Goal: Task Accomplishment & Management: Complete application form

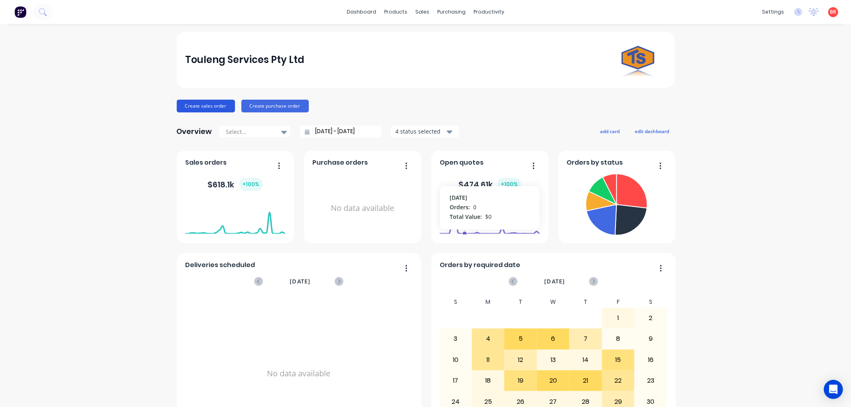
click at [205, 108] on button "Create sales order" at bounding box center [206, 106] width 58 height 13
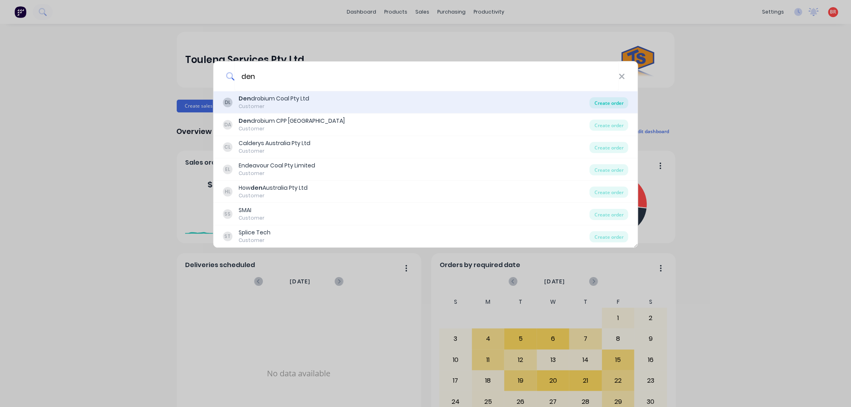
type input "den"
click at [601, 102] on div "Create order" at bounding box center [608, 102] width 39 height 11
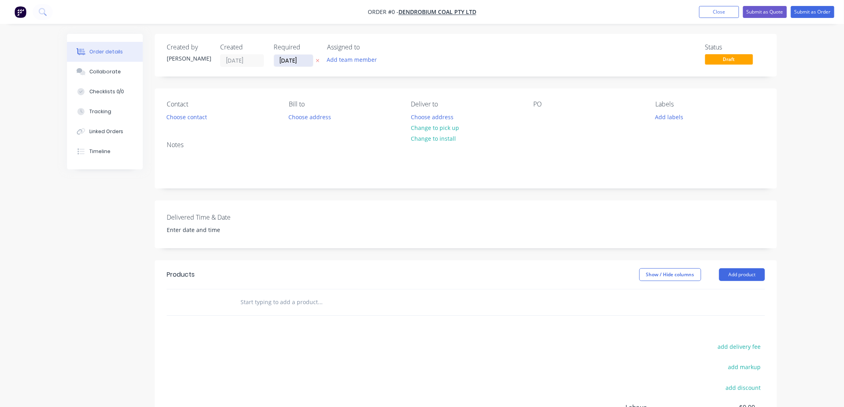
click at [301, 61] on input "26/08/25" at bounding box center [293, 61] width 39 height 12
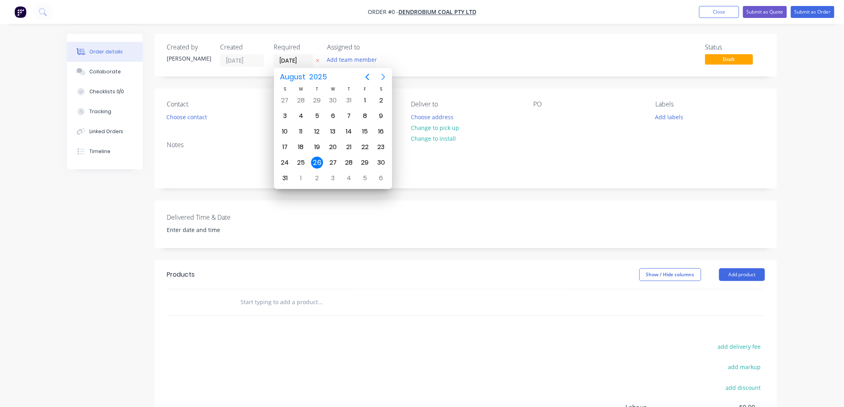
click at [384, 76] on icon "Next page" at bounding box center [384, 77] width 4 height 6
click at [317, 115] on div "9" at bounding box center [317, 116] width 12 height 12
type input "09/09/25"
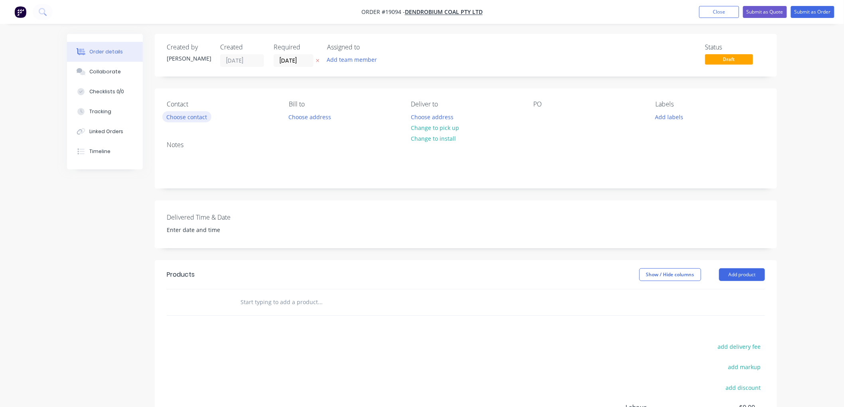
click at [186, 118] on button "Choose contact" at bounding box center [186, 116] width 49 height 11
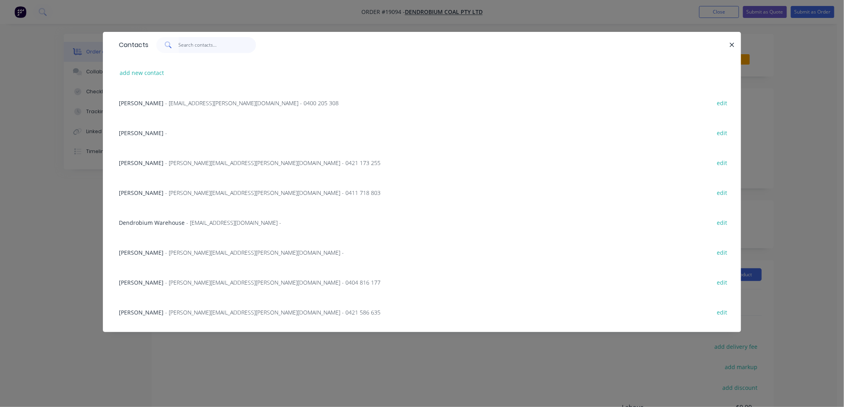
click at [195, 42] on input "text" at bounding box center [218, 45] width 78 height 16
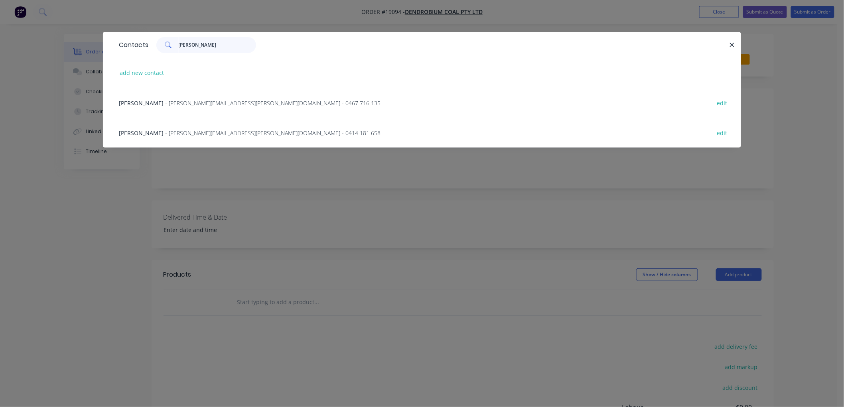
type input "lee"
click at [179, 133] on span "- Lee.Tynan@gm3.au - 0414 181 658" at bounding box center [272, 133] width 215 height 8
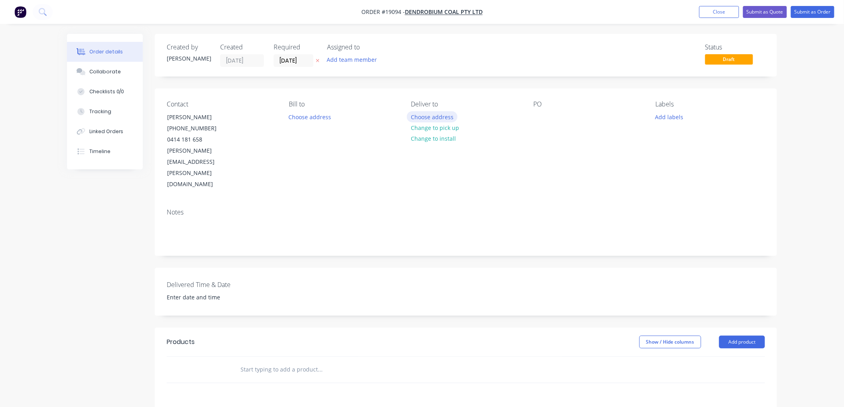
click at [431, 115] on button "Choose address" at bounding box center [432, 116] width 51 height 11
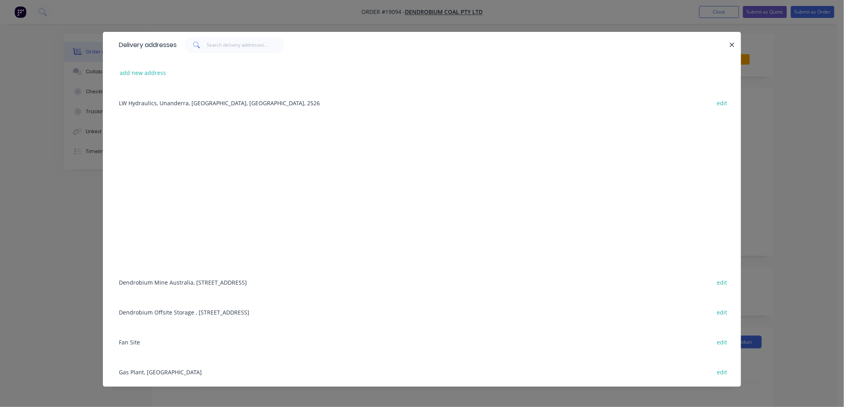
click at [178, 280] on div "Dendrobium Mine Australia, Cordeaux Road, Mount Kembla, New South Wales, Austra…" at bounding box center [422, 282] width 614 height 30
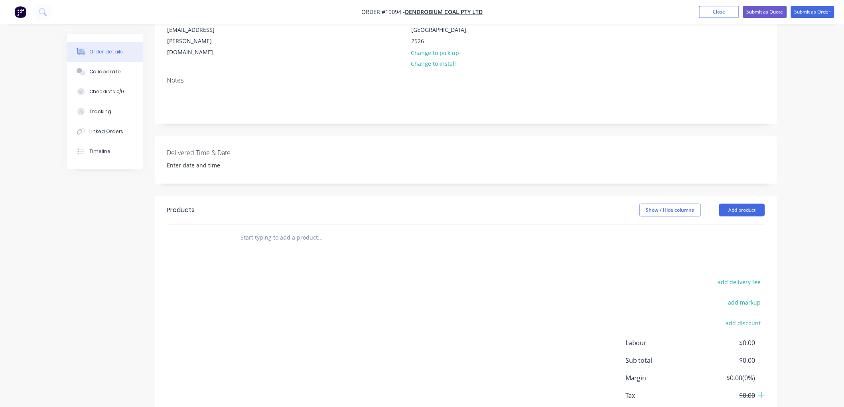
scroll to position [133, 0]
click at [275, 229] on input "text" at bounding box center [320, 237] width 160 height 16
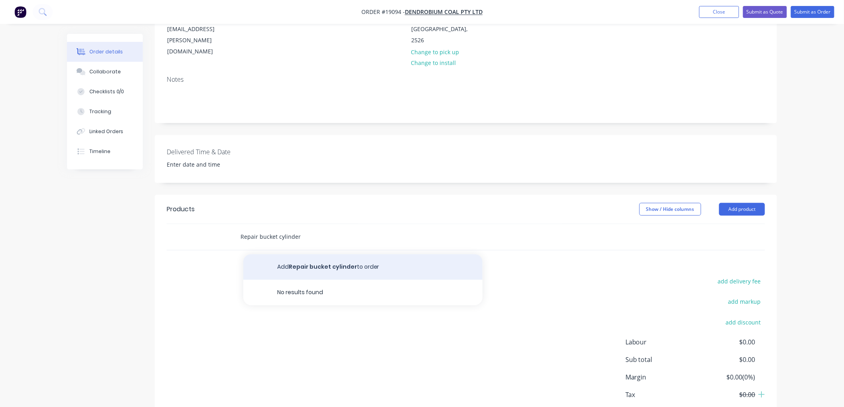
type input "Repair bucket cylinder"
click at [320, 254] on button "Add Repair bucket cylinder to order" at bounding box center [362, 267] width 239 height 26
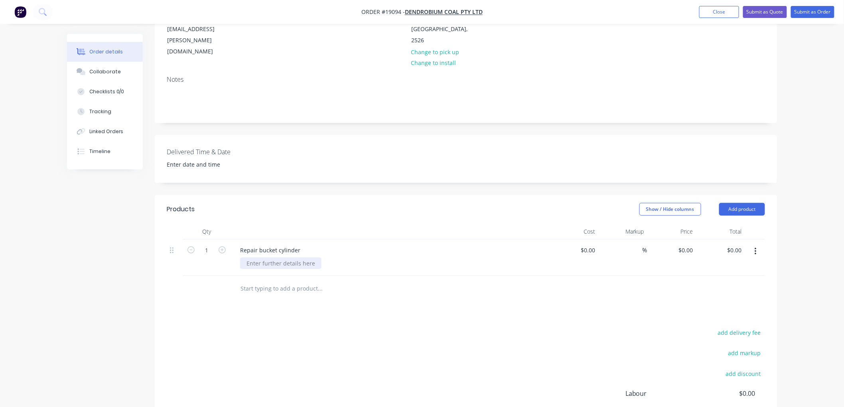
click at [282, 258] on div at bounding box center [280, 264] width 81 height 12
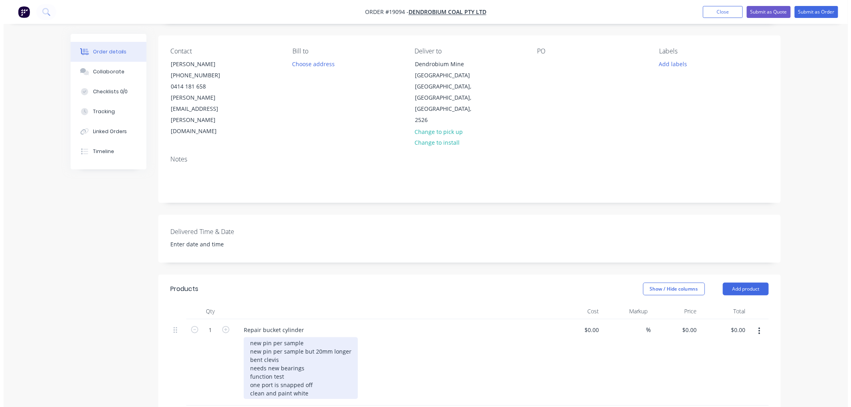
scroll to position [0, 0]
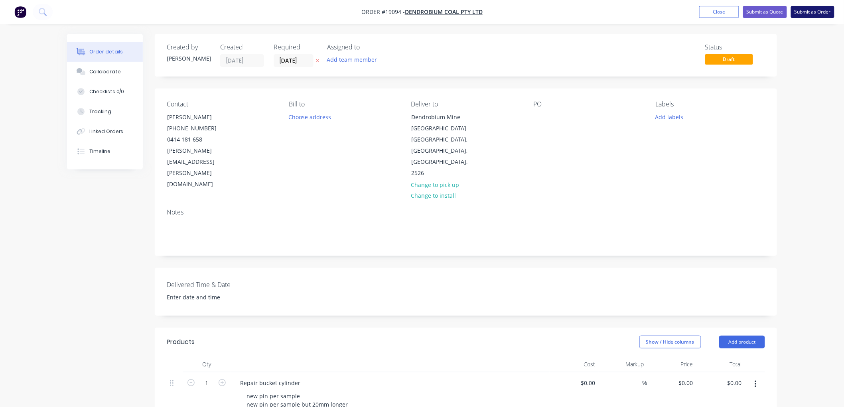
click at [798, 13] on button "Submit as Order" at bounding box center [812, 12] width 43 height 12
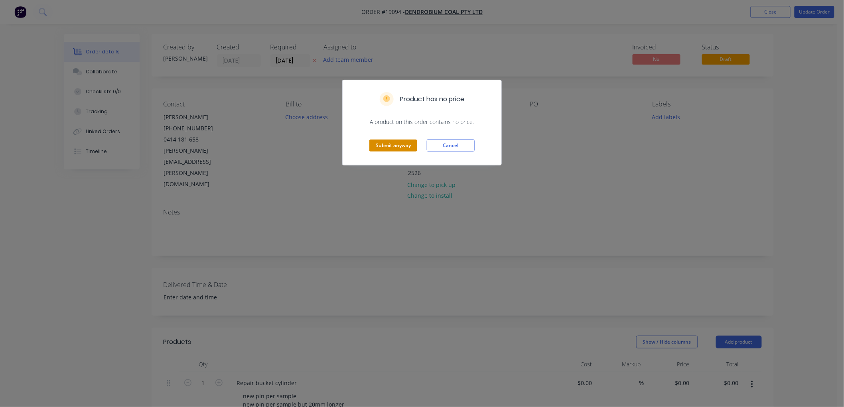
click at [400, 142] on button "Submit anyway" at bounding box center [393, 146] width 48 height 12
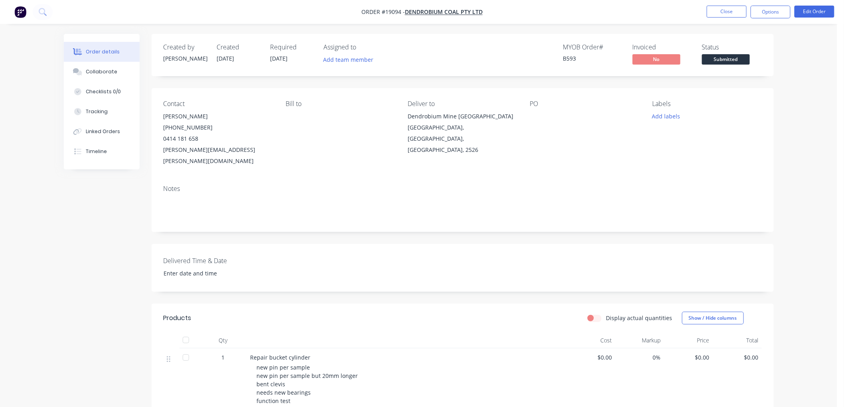
click at [723, 60] on span "Submitted" at bounding box center [726, 59] width 48 height 10
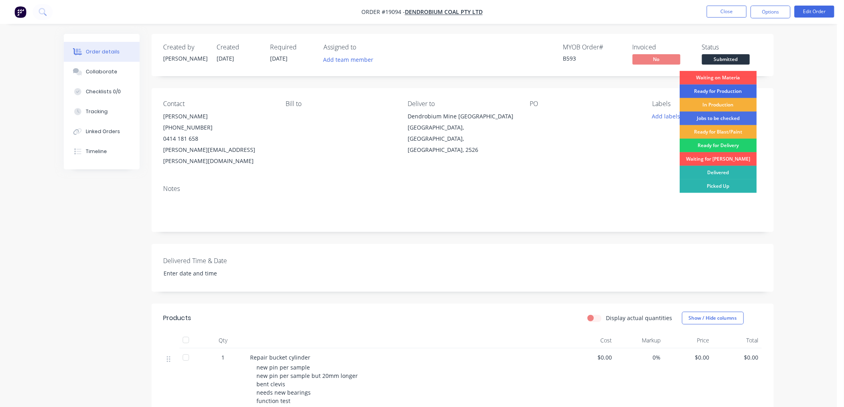
click at [714, 92] on div "Ready for Production" at bounding box center [718, 92] width 77 height 14
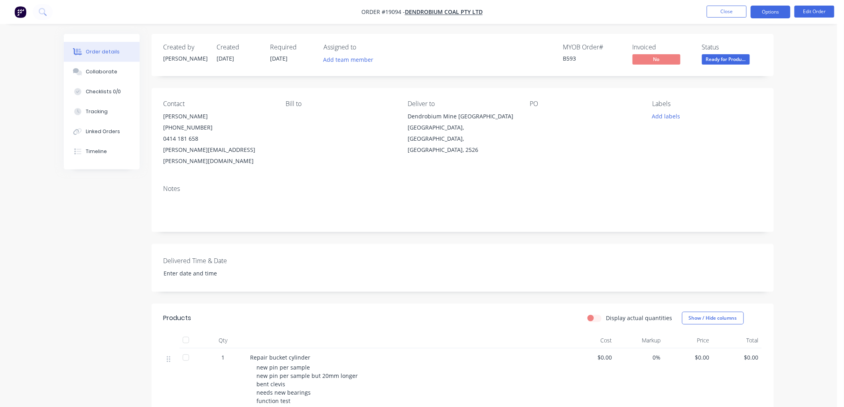
click at [763, 11] on button "Options" at bounding box center [771, 12] width 40 height 13
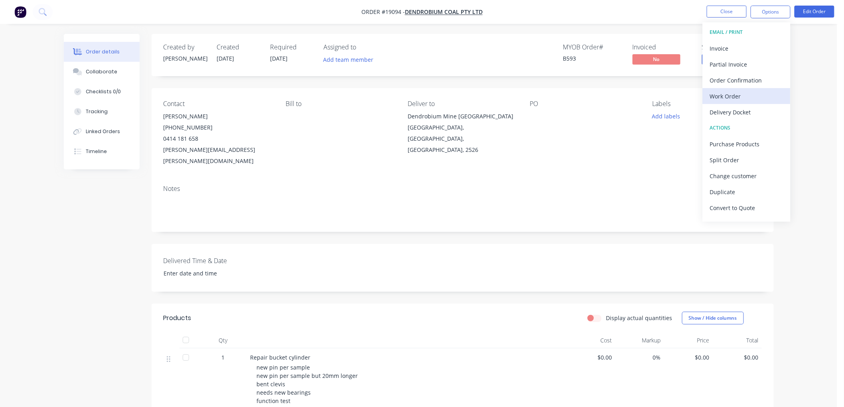
click at [727, 97] on div "Work Order" at bounding box center [746, 97] width 73 height 12
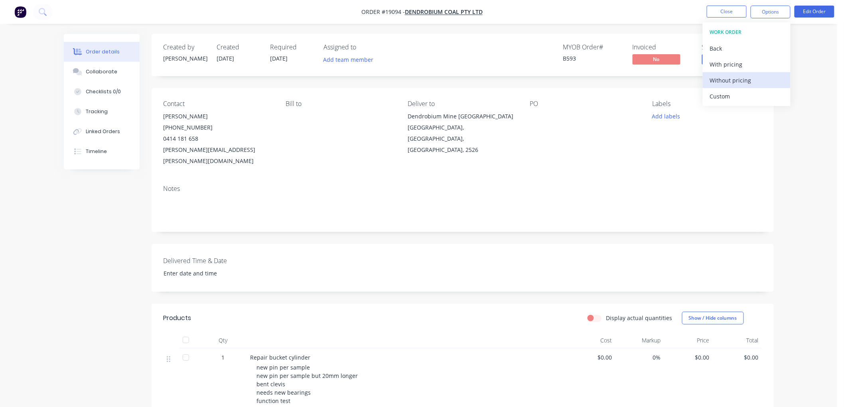
click at [727, 77] on div "Without pricing" at bounding box center [746, 81] width 73 height 12
click at [802, 83] on div "Order details Collaborate Checklists 0/0 Tracking Linked Orders Timeline Order …" at bounding box center [418, 285] width 837 height 571
click at [714, 12] on button "Close" at bounding box center [727, 12] width 40 height 12
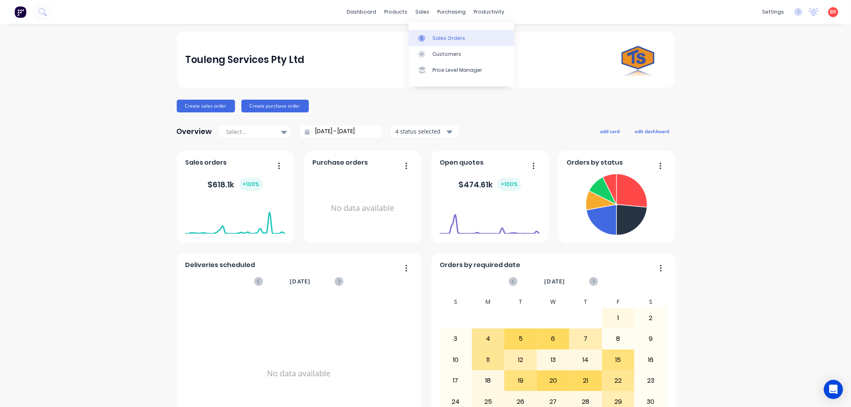
click at [432, 34] on link "Sales Orders" at bounding box center [461, 38] width 106 height 16
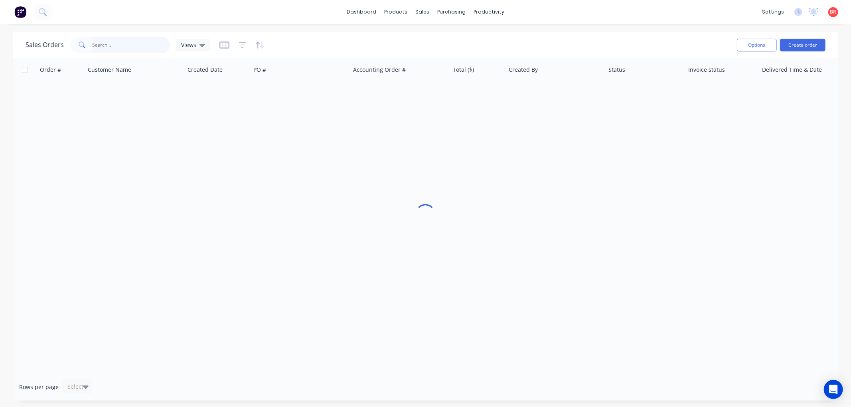
click at [134, 42] on input "text" at bounding box center [132, 45] width 78 height 16
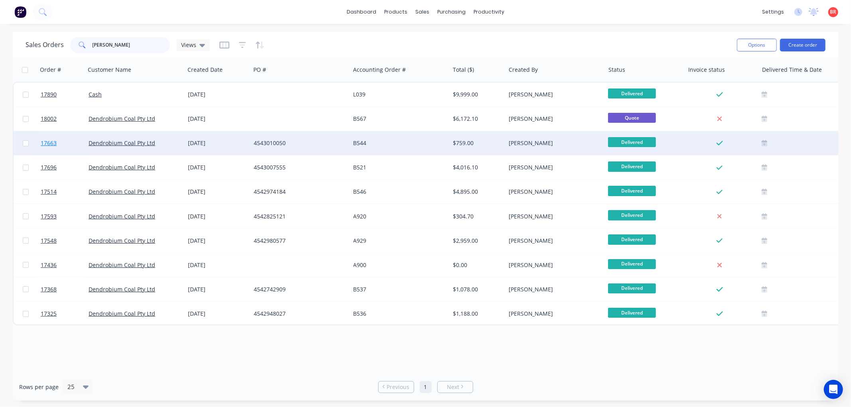
type input "irwin"
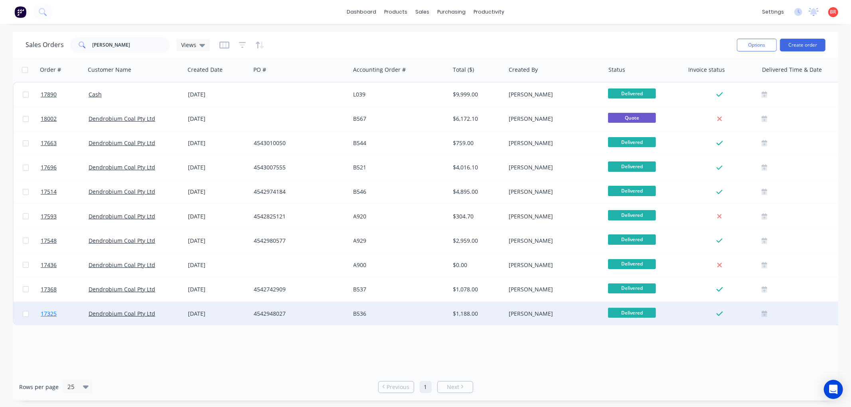
click at [53, 313] on span "17325" at bounding box center [49, 314] width 16 height 8
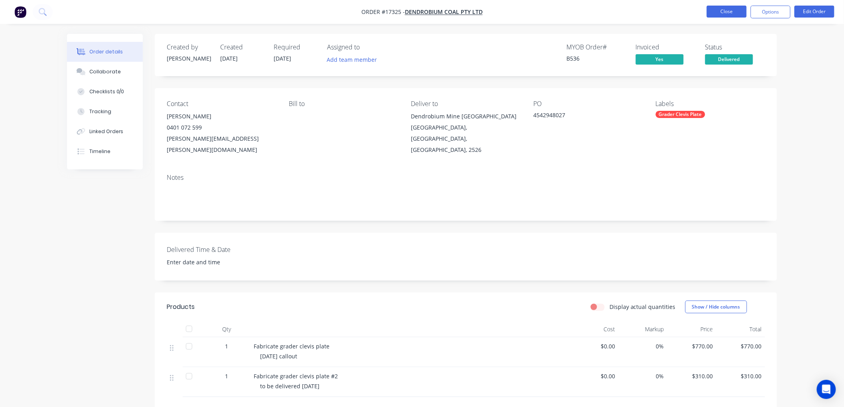
click at [724, 10] on button "Close" at bounding box center [727, 12] width 40 height 12
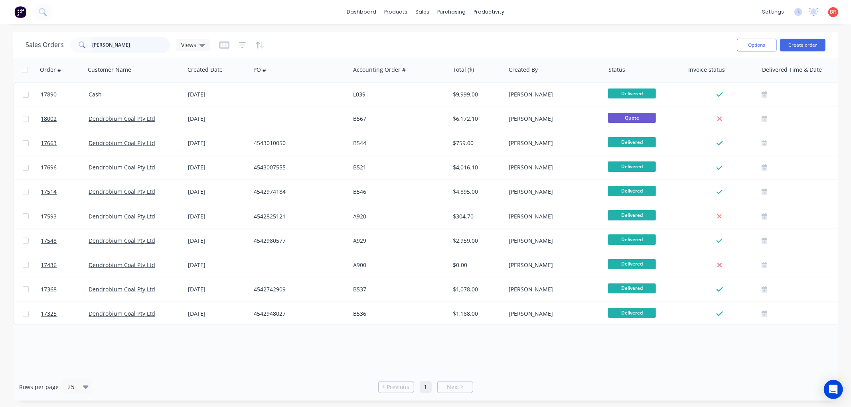
click at [112, 41] on input "irwin" at bounding box center [132, 45] width 78 height 16
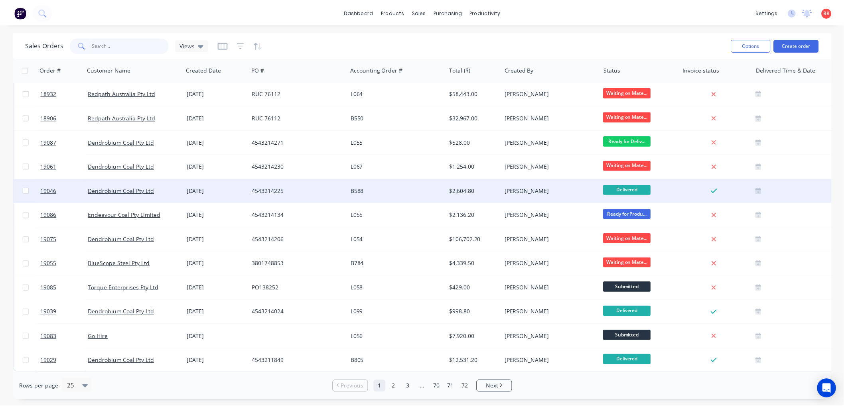
scroll to position [321, 0]
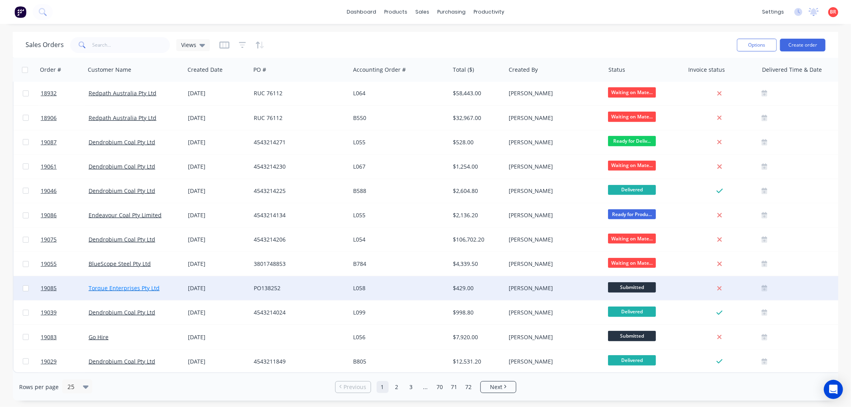
click at [146, 284] on link "Torque Enterprises Pty Ltd" at bounding box center [124, 288] width 71 height 8
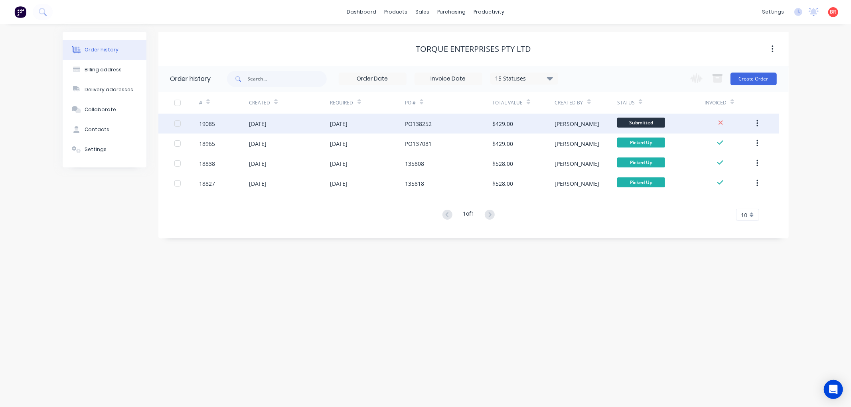
click at [205, 122] on div "19085" at bounding box center [207, 124] width 16 height 8
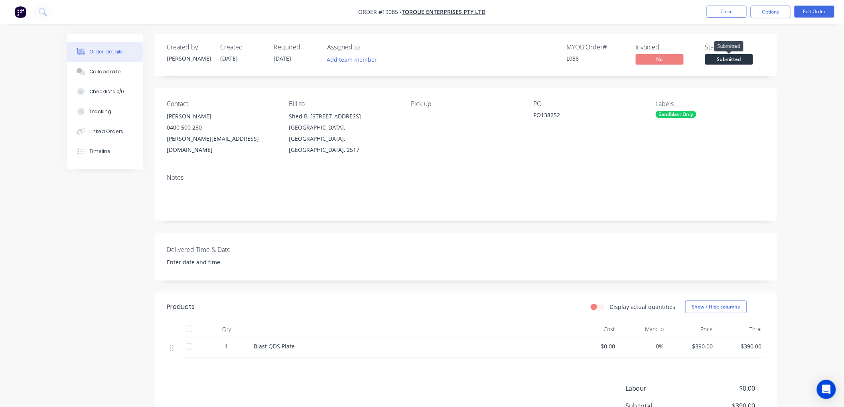
click at [720, 56] on span "Submitted" at bounding box center [729, 59] width 48 height 10
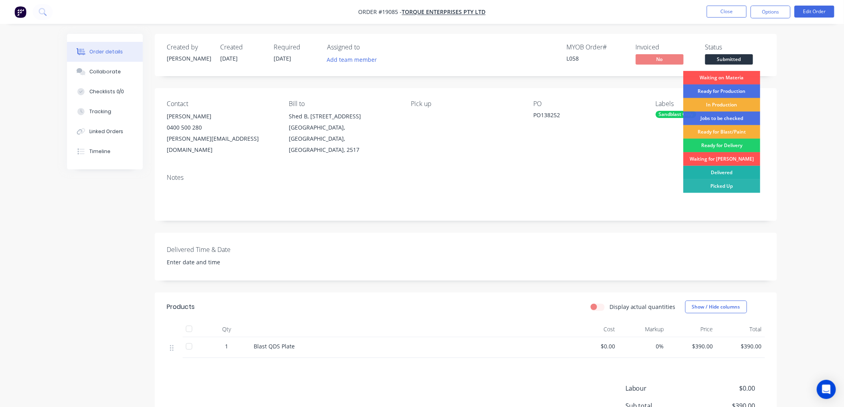
click at [718, 172] on div "Delivered" at bounding box center [721, 173] width 77 height 14
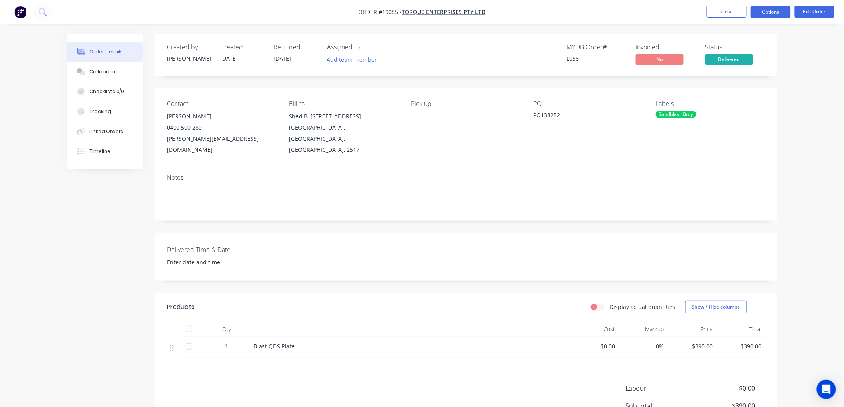
click at [762, 15] on button "Options" at bounding box center [771, 12] width 40 height 13
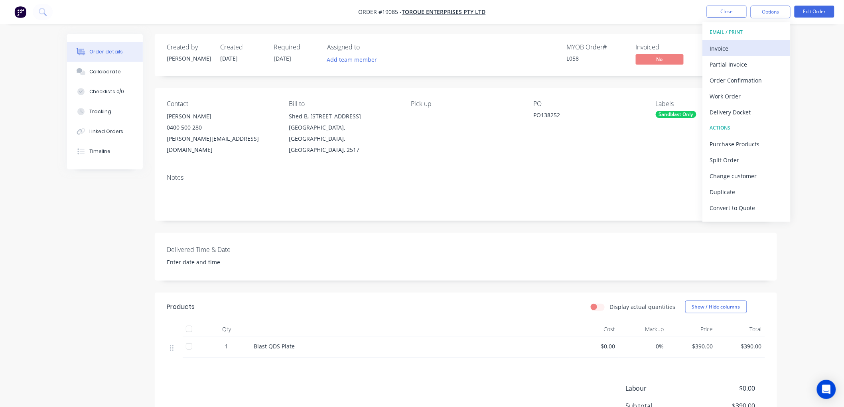
click at [724, 49] on div "Invoice" at bounding box center [746, 49] width 73 height 12
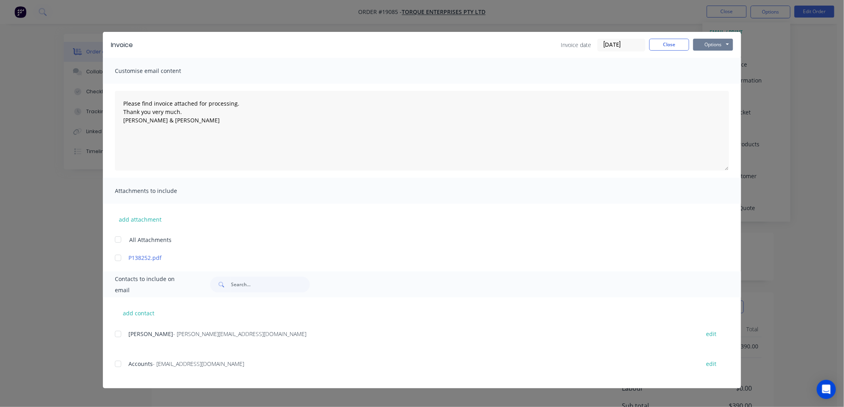
click at [707, 44] on button "Options" at bounding box center [713, 45] width 40 height 12
click at [436, 204] on div "Customise email content Please find invoice attached for processing. Thank you …" at bounding box center [422, 160] width 638 height 204
click at [116, 336] on div at bounding box center [118, 334] width 16 height 16
click at [119, 365] on div at bounding box center [118, 364] width 16 height 16
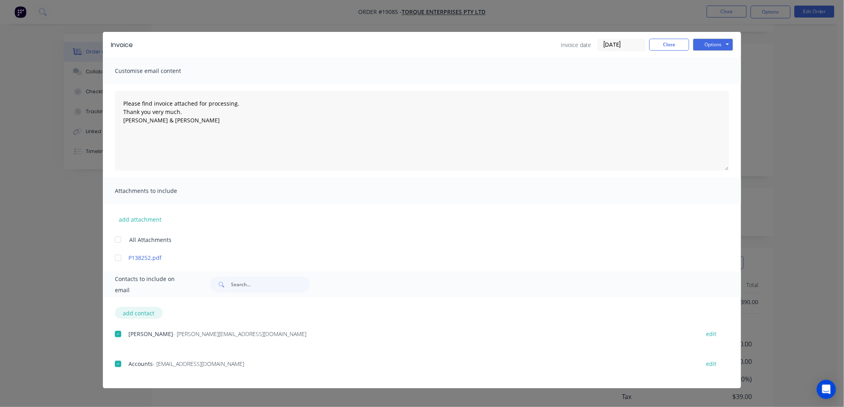
click at [134, 312] on button "add contact" at bounding box center [139, 313] width 48 height 12
type textarea "Please find invoice attached for processing. Thank you very much. Brett & Dean"
select select "AU"
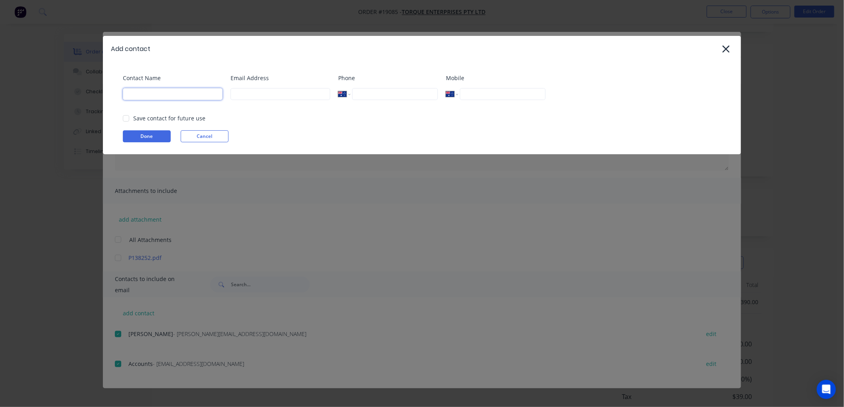
click at [162, 91] on input at bounding box center [173, 94] width 100 height 12
type input "Touleng"
click at [132, 119] on div at bounding box center [126, 118] width 16 height 16
type input "touleng@touleng.com.au"
click at [140, 136] on button "Done" at bounding box center [147, 136] width 48 height 12
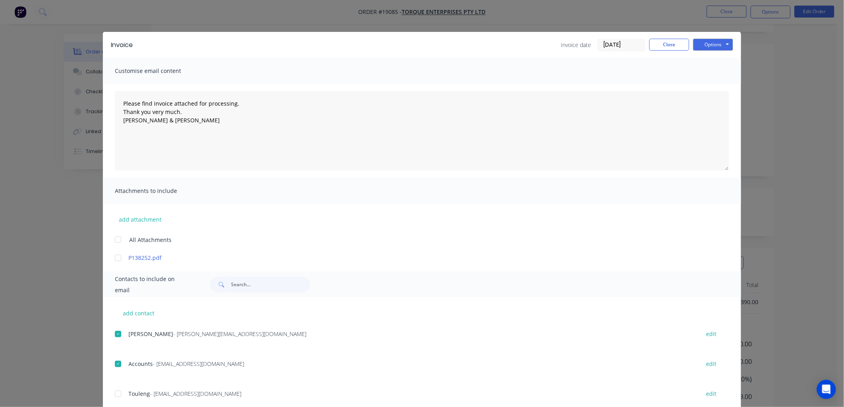
scroll to position [22, 0]
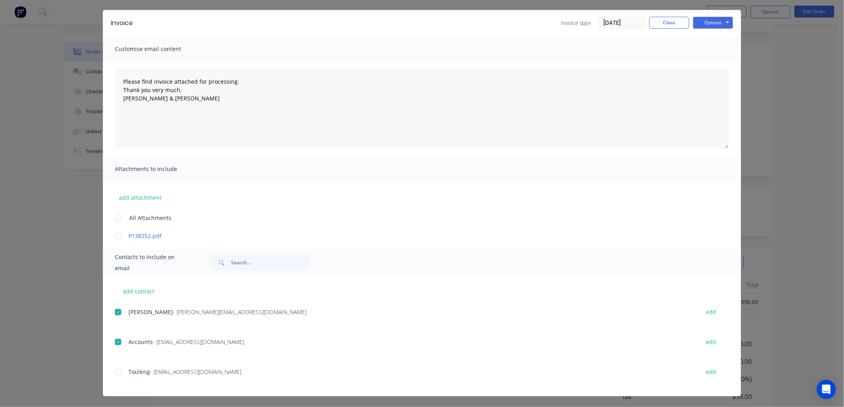
click at [112, 375] on div at bounding box center [118, 372] width 16 height 16
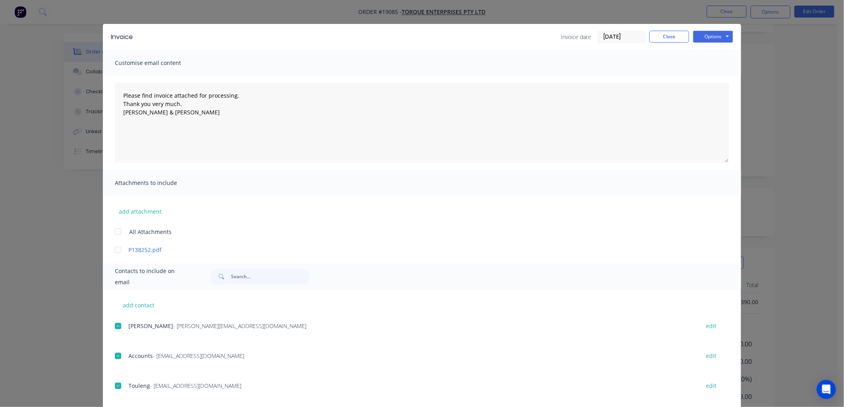
scroll to position [0, 0]
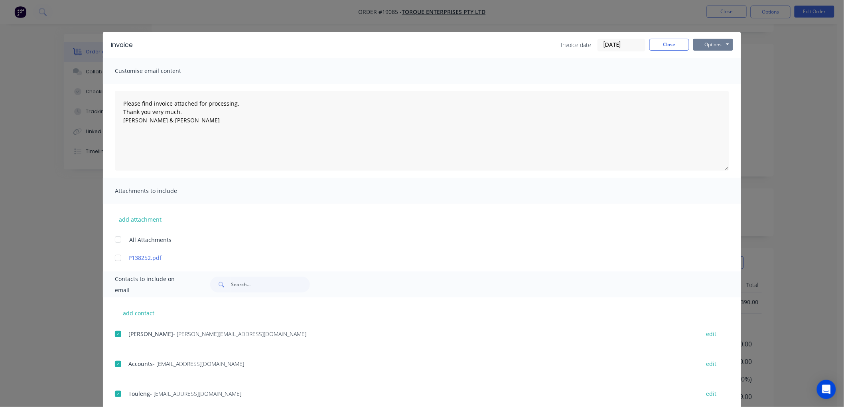
click at [704, 46] on button "Options" at bounding box center [713, 45] width 40 height 12
click at [707, 81] on button "Email" at bounding box center [718, 85] width 51 height 13
type textarea "Please find invoice attached for processing. Thank you very much. Brett & Dean"
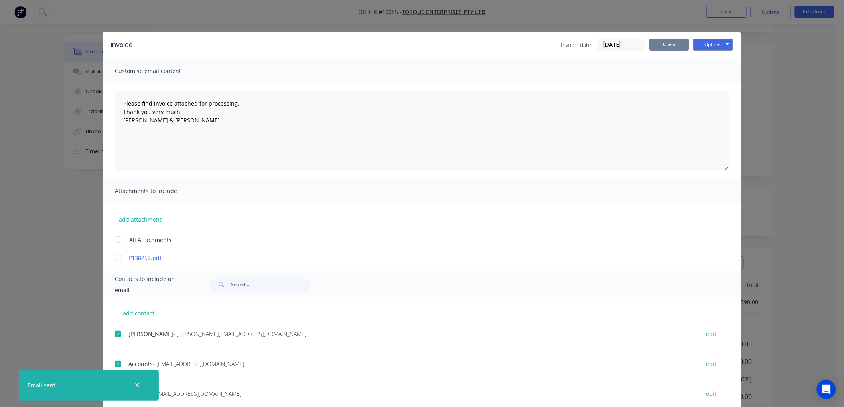
click at [661, 48] on button "Close" at bounding box center [669, 45] width 40 height 12
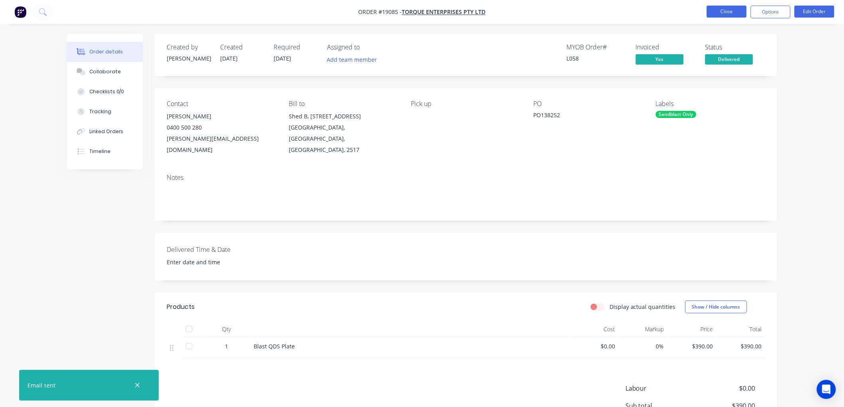
click at [719, 10] on button "Close" at bounding box center [727, 12] width 40 height 12
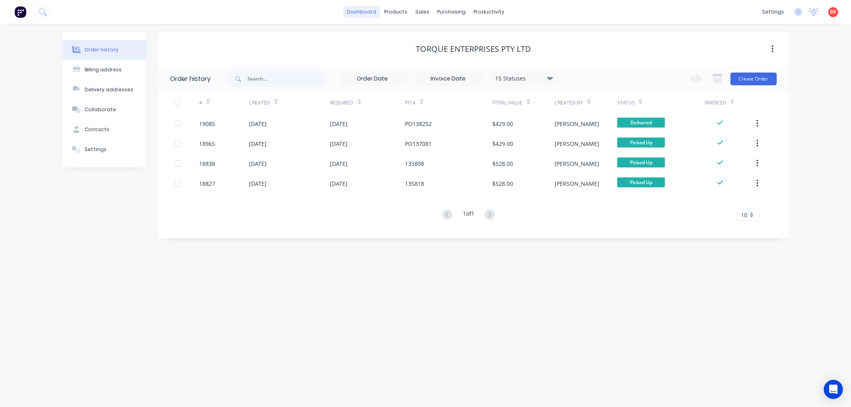
click at [375, 13] on link "dashboard" at bounding box center [361, 12] width 37 height 12
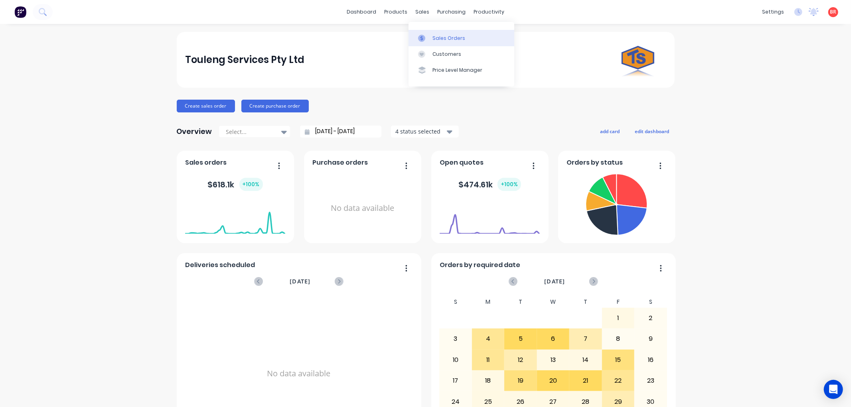
click at [438, 37] on div "Sales Orders" at bounding box center [448, 38] width 33 height 7
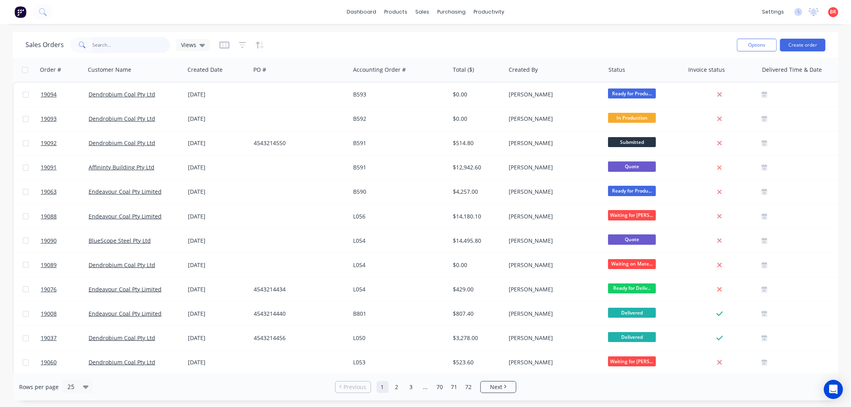
click at [140, 40] on input "text" at bounding box center [132, 45] width 78 height 16
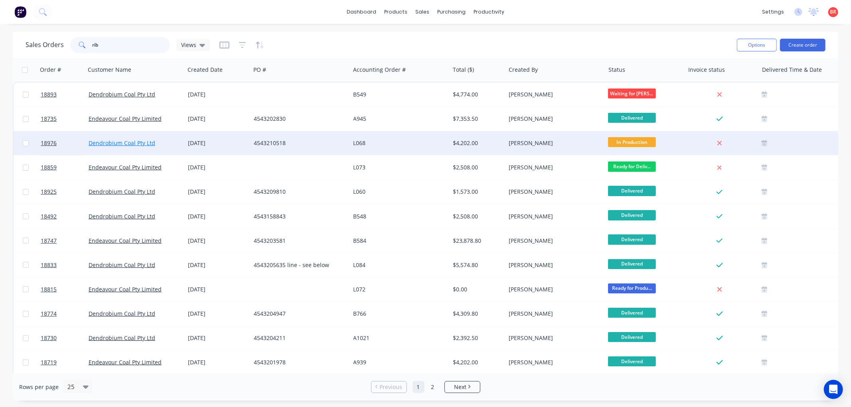
type input "rib"
click at [107, 140] on link "Dendrobium Coal Pty Ltd" at bounding box center [122, 143] width 67 height 8
click at [42, 143] on span "18976" at bounding box center [49, 143] width 16 height 8
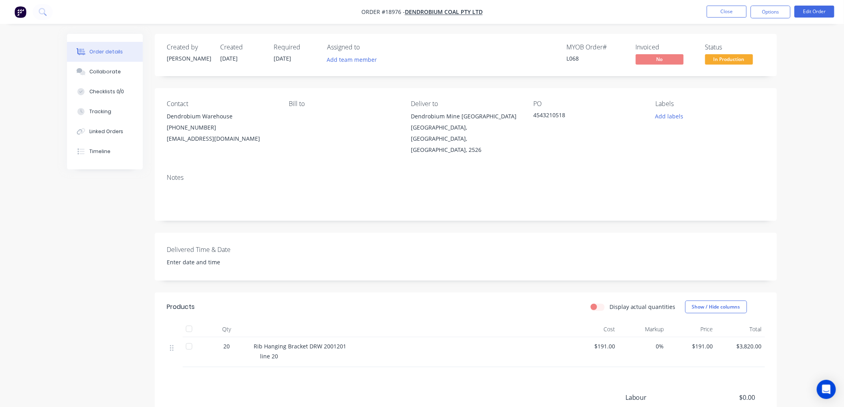
click at [723, 61] on span "In Production" at bounding box center [729, 59] width 48 height 10
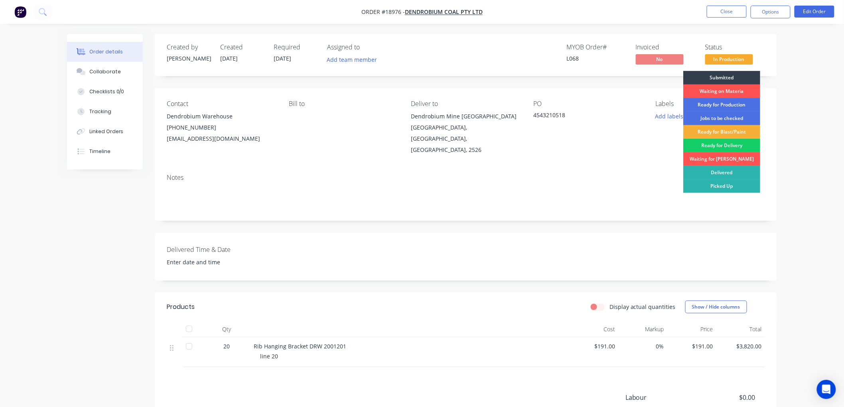
click at [718, 146] on div "Ready for Delivery" at bounding box center [721, 146] width 77 height 14
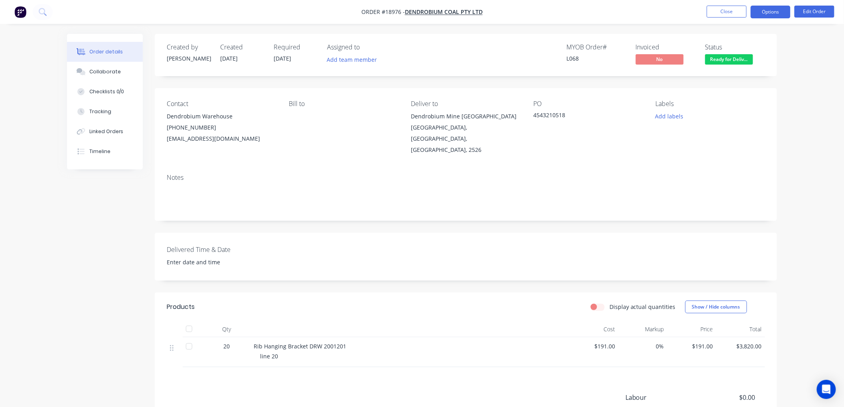
click at [764, 10] on button "Options" at bounding box center [771, 12] width 40 height 13
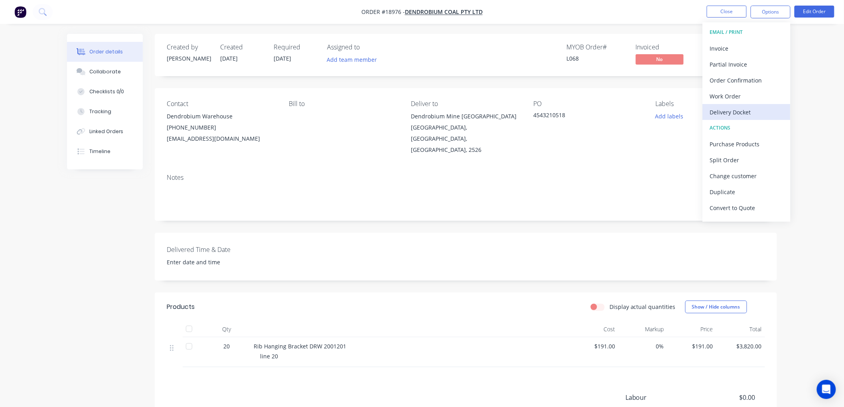
click at [727, 116] on div "Delivery Docket" at bounding box center [746, 112] width 73 height 12
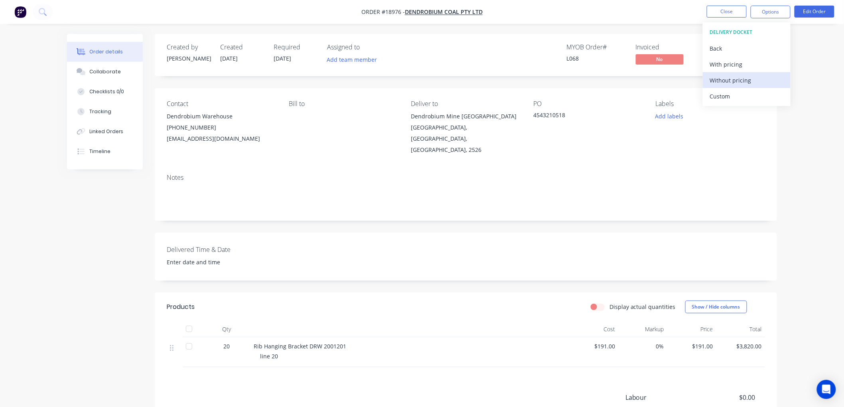
click at [729, 80] on div "Without pricing" at bounding box center [746, 81] width 73 height 12
drag, startPoint x: 820, startPoint y: 60, endPoint x: 822, endPoint y: 48, distance: 12.0
click at [820, 59] on div "Order details Collaborate Checklists 0/0 Tracking Linked Orders Timeline Order …" at bounding box center [422, 254] width 844 height 509
click at [814, 12] on button "Edit Order" at bounding box center [814, 12] width 40 height 12
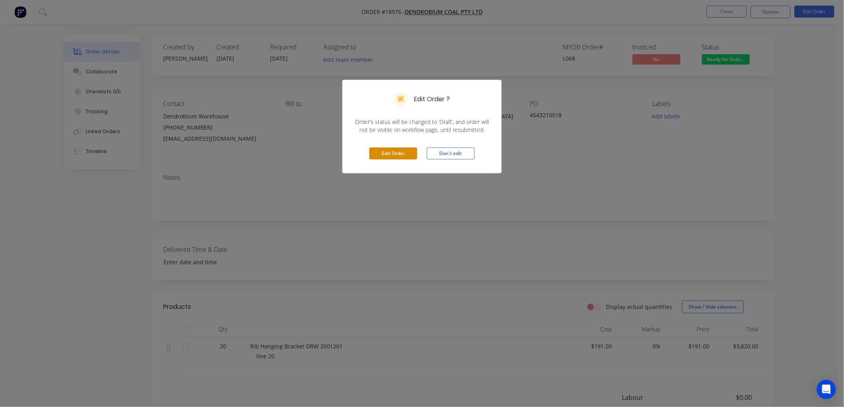
click at [385, 156] on button "Edit Order" at bounding box center [393, 154] width 48 height 12
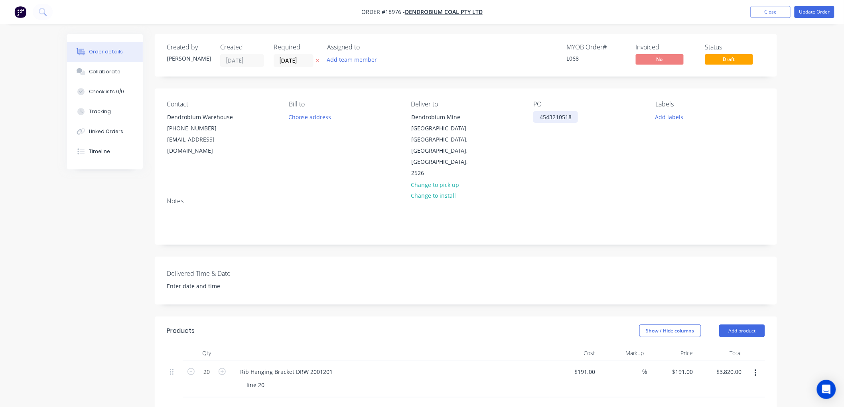
click at [572, 114] on div "4543210518" at bounding box center [555, 117] width 45 height 12
click at [800, 12] on button "Update Order" at bounding box center [814, 12] width 40 height 12
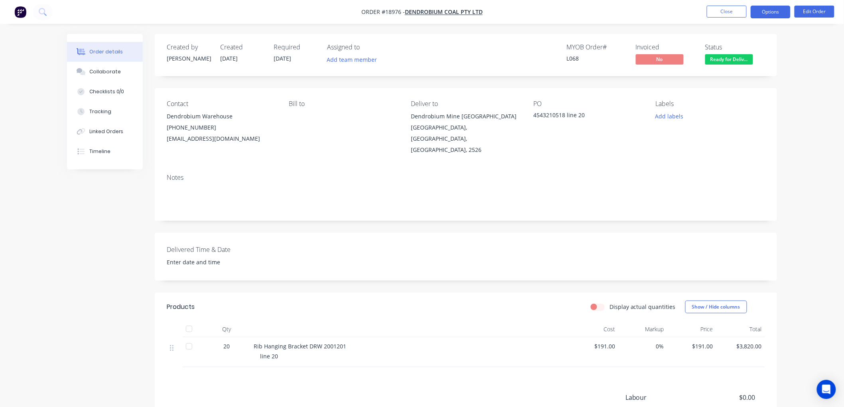
click at [761, 10] on button "Options" at bounding box center [771, 12] width 40 height 13
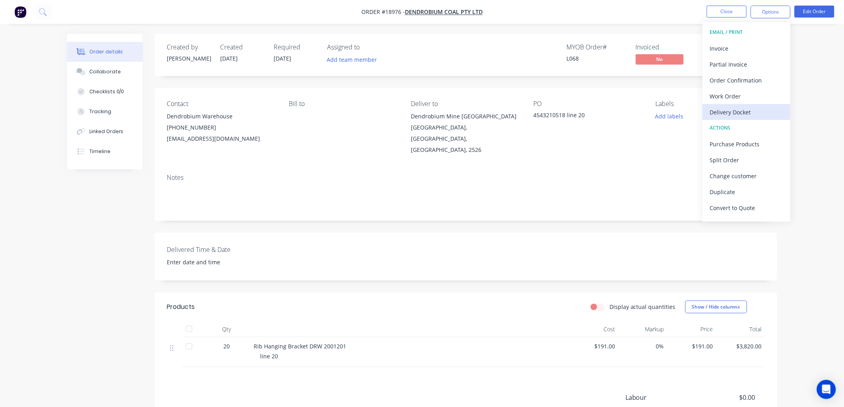
click at [740, 108] on div "Delivery Docket" at bounding box center [746, 112] width 73 height 12
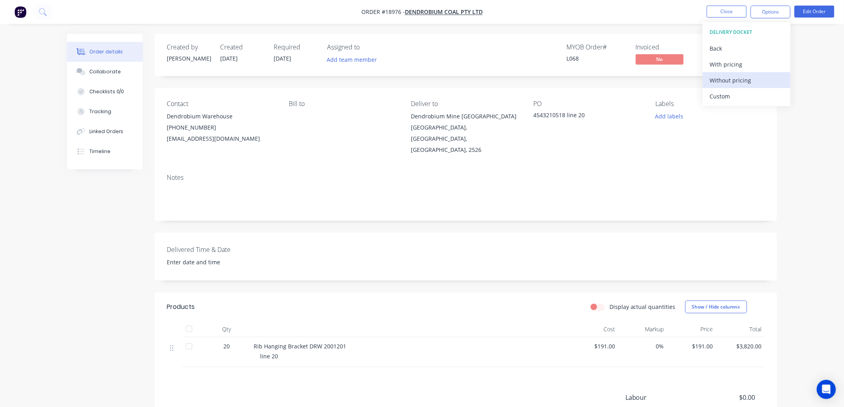
click at [733, 75] on div "Without pricing" at bounding box center [746, 81] width 73 height 12
click at [811, 84] on div "Order details Collaborate Checklists 0/0 Tracking Linked Orders Timeline Order …" at bounding box center [422, 254] width 844 height 509
click at [715, 13] on button "Close" at bounding box center [727, 12] width 40 height 12
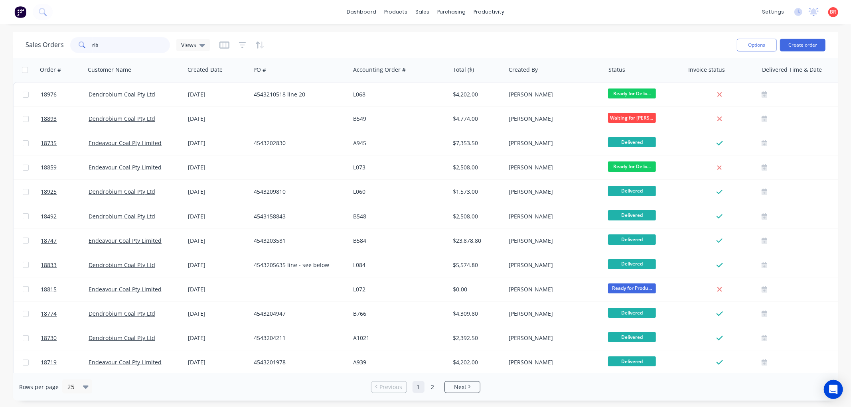
click at [124, 44] on input "rib" at bounding box center [132, 45] width 78 height 16
click at [124, 45] on input "rib" at bounding box center [132, 45] width 78 height 16
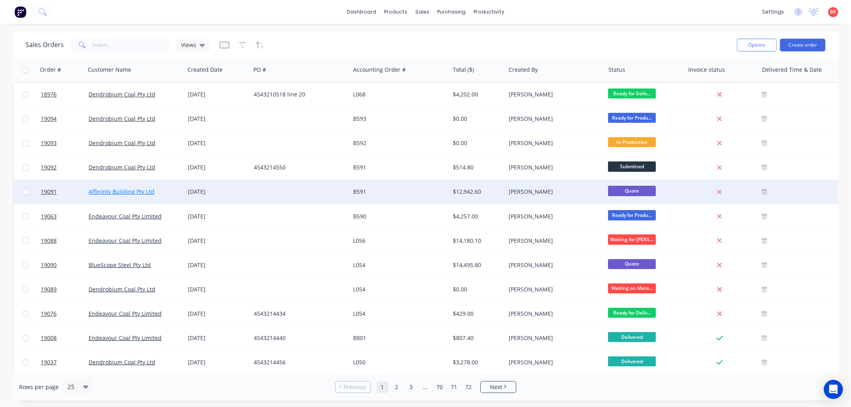
click at [131, 191] on link "Affininty Building Pty Ltd" at bounding box center [122, 192] width 66 height 8
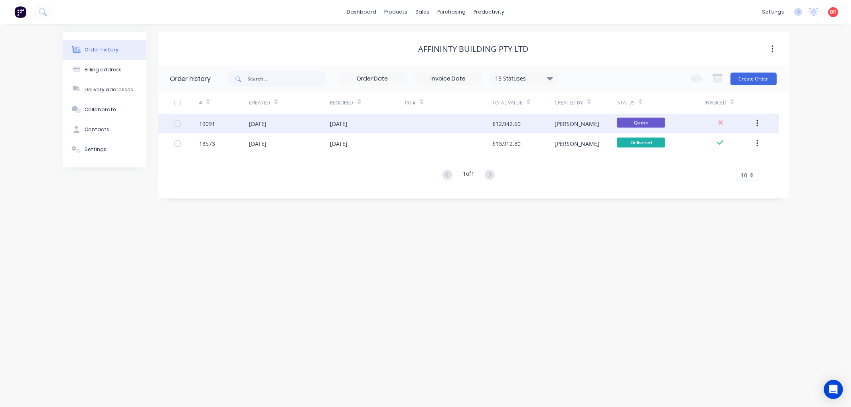
click at [508, 124] on div "$12,942.60" at bounding box center [506, 124] width 28 height 8
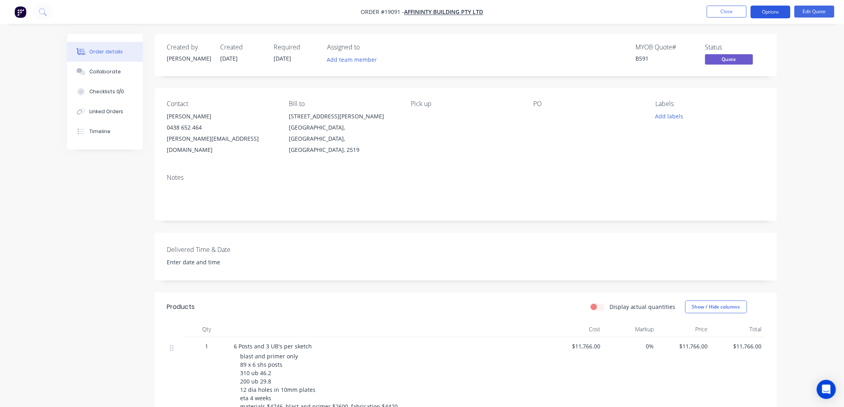
click at [775, 14] on button "Options" at bounding box center [771, 12] width 40 height 13
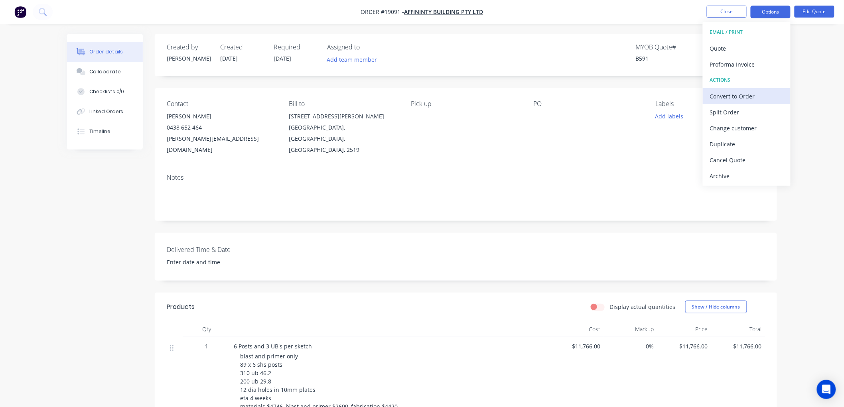
click at [723, 93] on div "Convert to Order" at bounding box center [746, 97] width 73 height 12
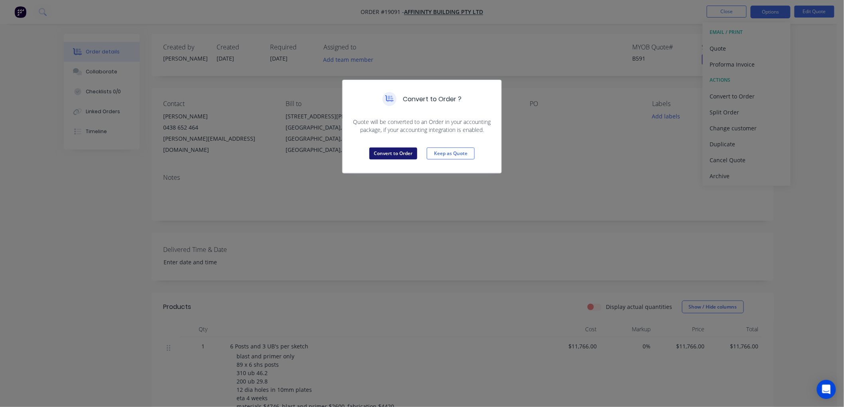
click at [402, 156] on button "Convert to Order" at bounding box center [393, 154] width 48 height 12
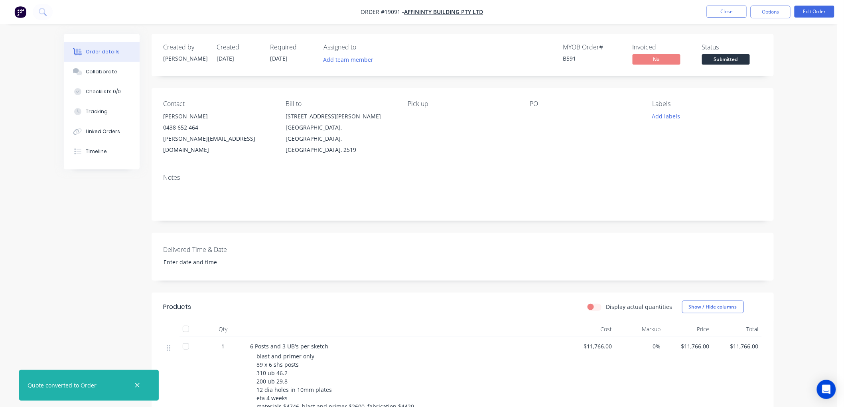
click at [735, 63] on span "Submitted" at bounding box center [726, 59] width 48 height 10
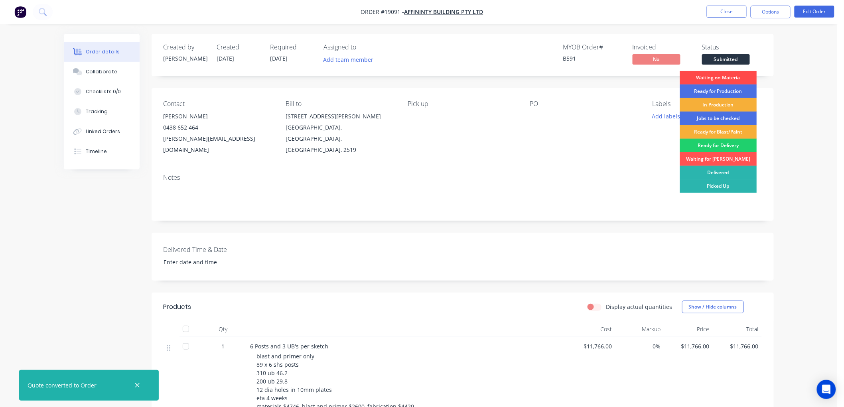
click at [729, 77] on div "Waiting on Materia" at bounding box center [718, 78] width 77 height 14
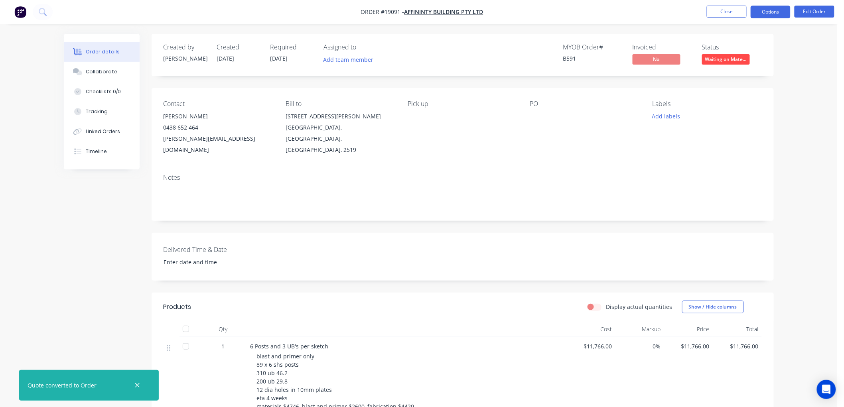
click at [762, 9] on button "Options" at bounding box center [771, 12] width 40 height 13
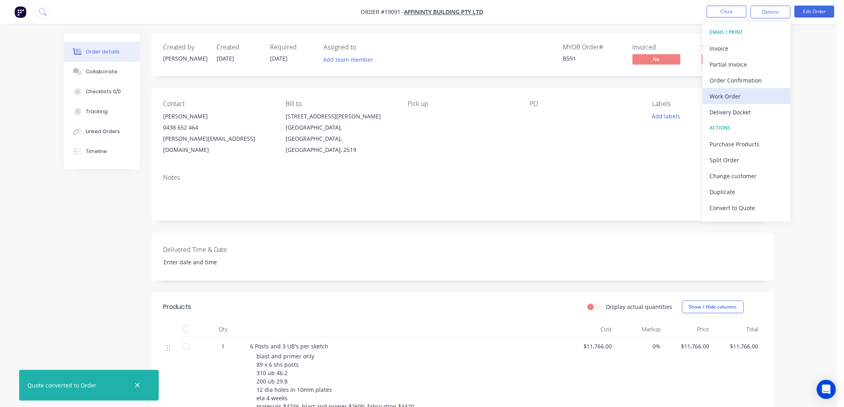
click at [739, 97] on div "Work Order" at bounding box center [746, 97] width 73 height 12
click at [732, 92] on div "Custom" at bounding box center [746, 97] width 73 height 12
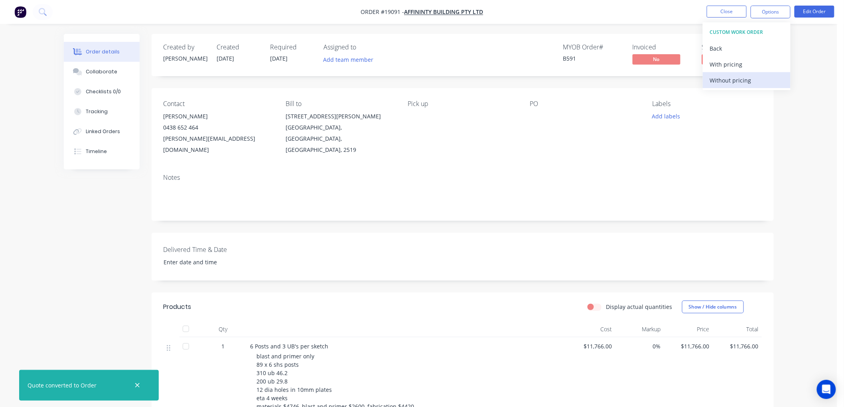
click at [731, 82] on div "Without pricing" at bounding box center [746, 81] width 73 height 12
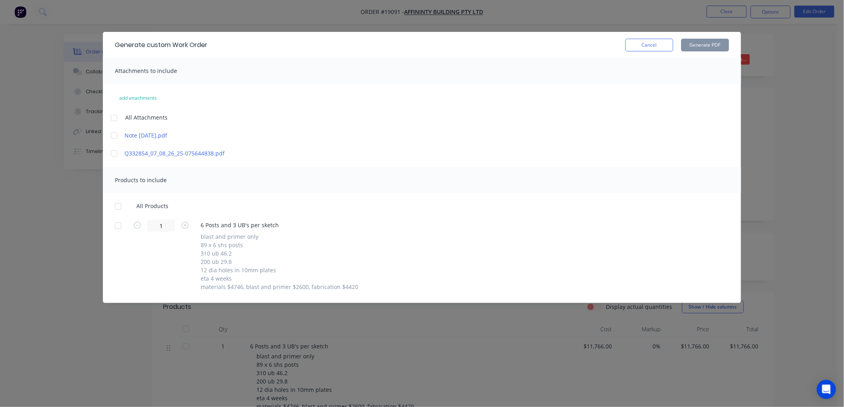
click at [114, 136] on div at bounding box center [114, 136] width 16 height 16
click at [116, 226] on div at bounding box center [118, 226] width 16 height 16
click at [113, 150] on div at bounding box center [114, 154] width 16 height 16
click at [698, 43] on button "Generate PDF" at bounding box center [705, 45] width 48 height 13
click at [648, 43] on button "Cancel" at bounding box center [649, 45] width 48 height 13
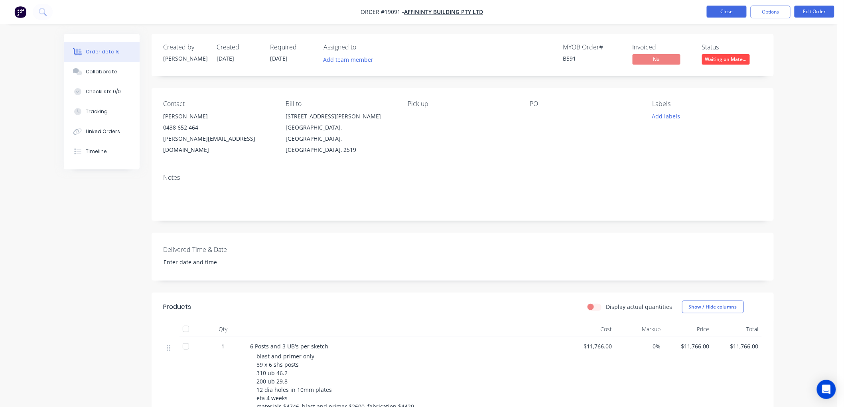
click at [723, 9] on button "Close" at bounding box center [727, 12] width 40 height 12
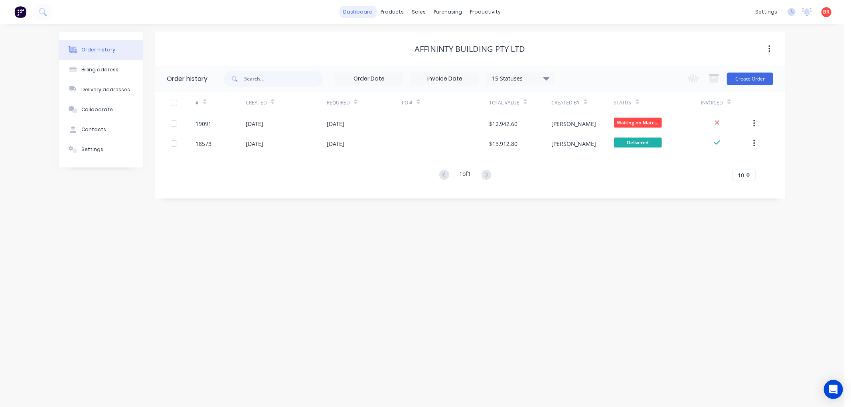
click at [368, 13] on link "dashboard" at bounding box center [357, 12] width 37 height 12
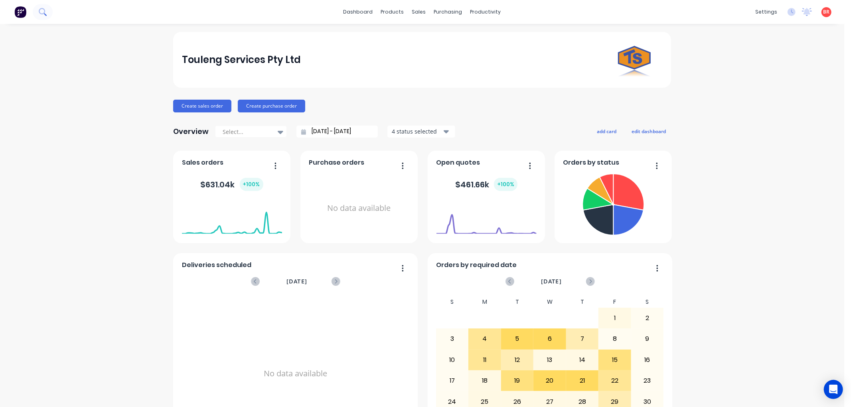
click at [40, 16] on button at bounding box center [43, 12] width 20 height 16
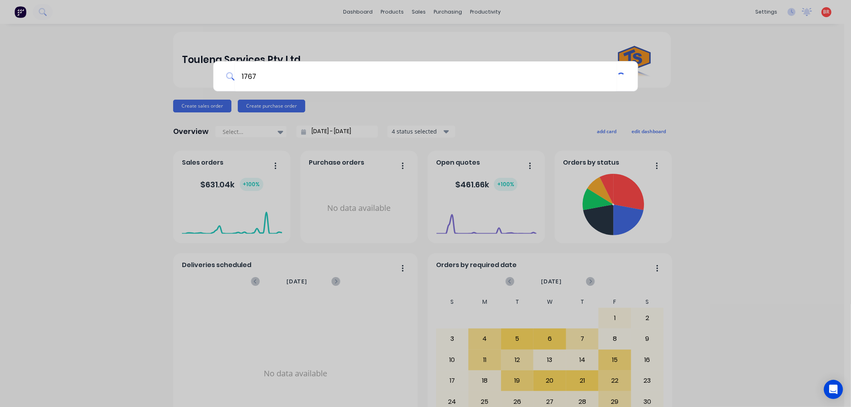
type input "17679"
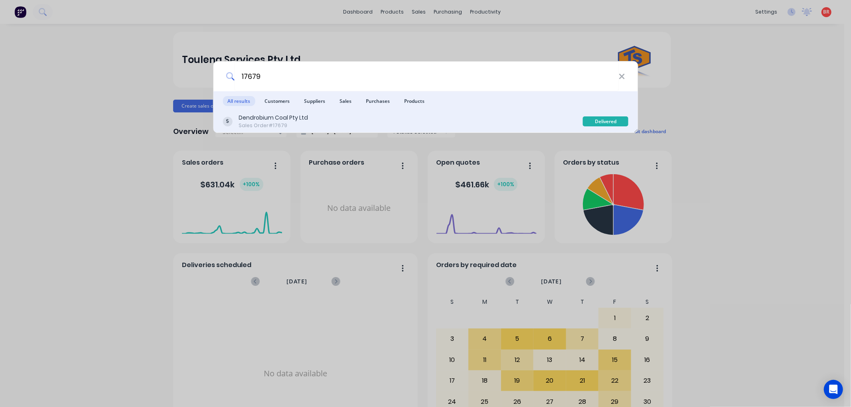
click at [366, 124] on div "Dendrobium Coal Pty Ltd Sales Order #17679" at bounding box center [403, 122] width 360 height 16
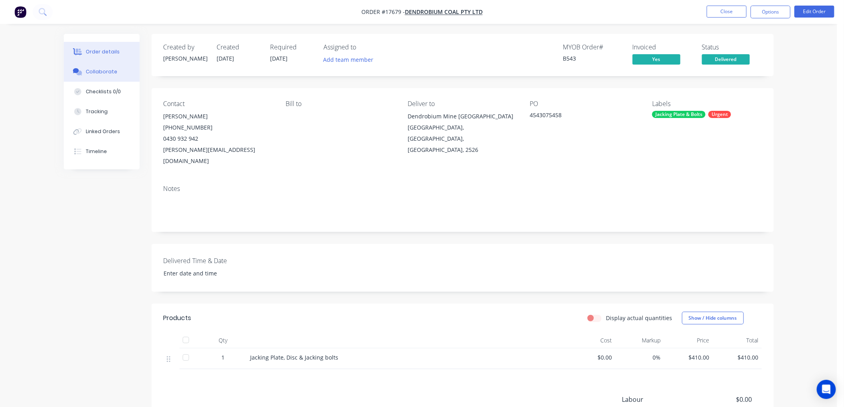
click at [89, 64] on button "Collaborate" at bounding box center [102, 72] width 76 height 20
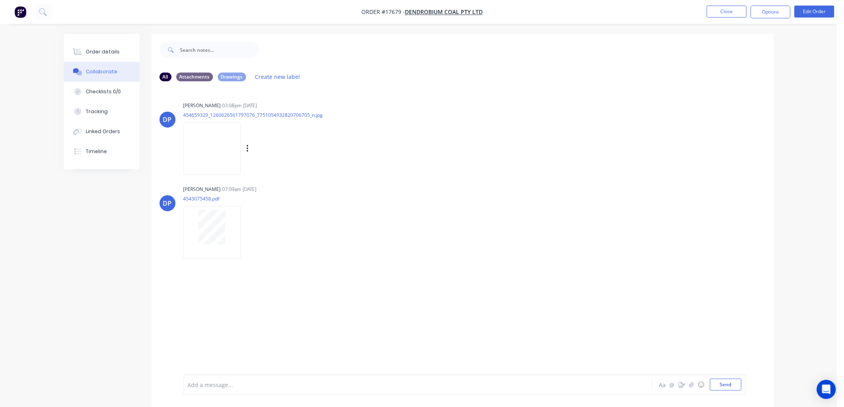
click at [213, 156] on img at bounding box center [211, 148] width 57 height 52
click at [110, 46] on button "Order details" at bounding box center [102, 52] width 76 height 20
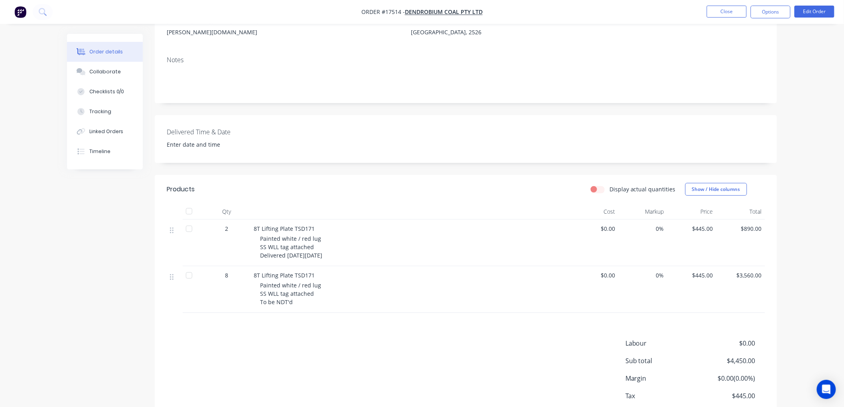
scroll to position [133, 0]
